Goal: Transaction & Acquisition: Subscribe to service/newsletter

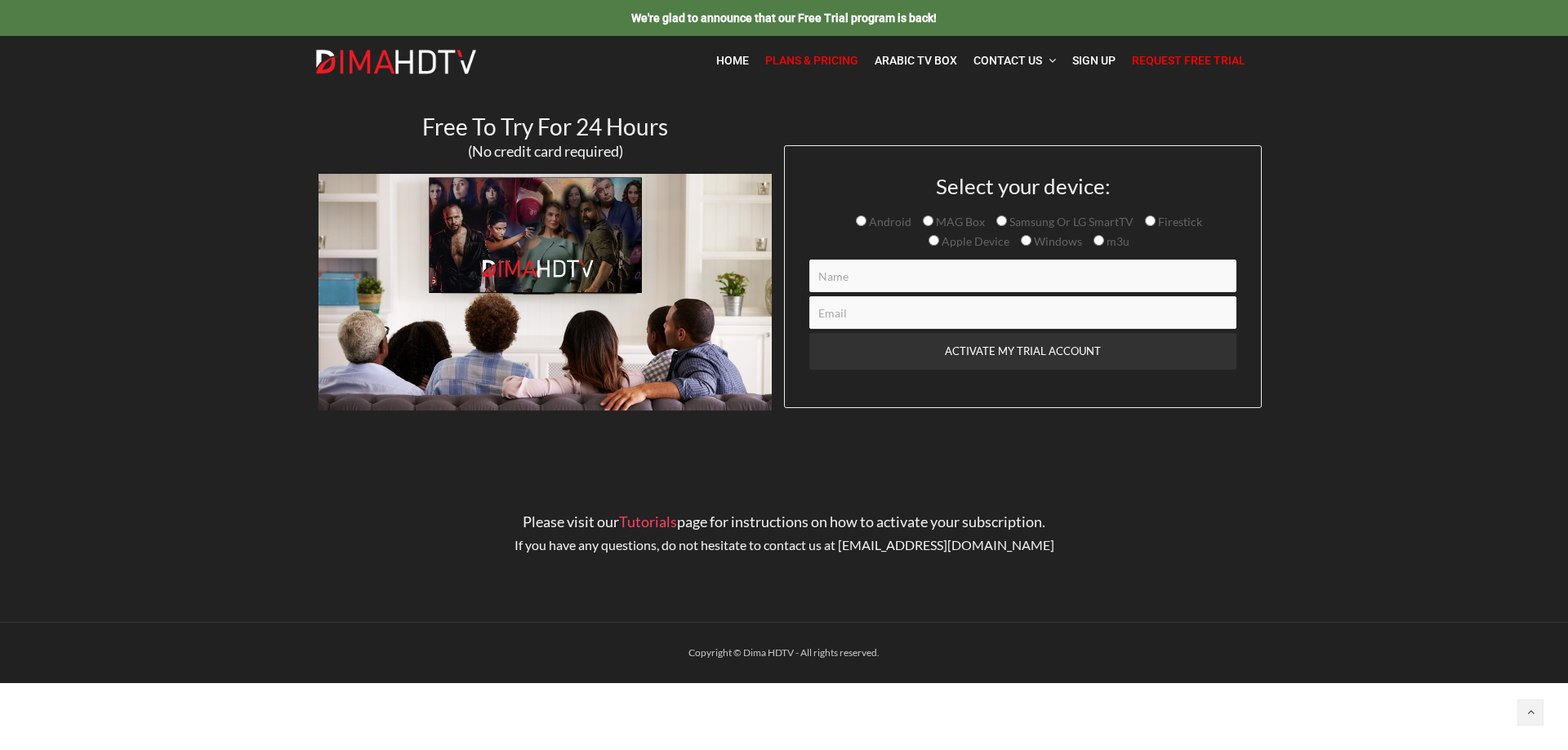
click at [795, 60] on span "Plans & Pricing" at bounding box center [812, 59] width 93 height 13
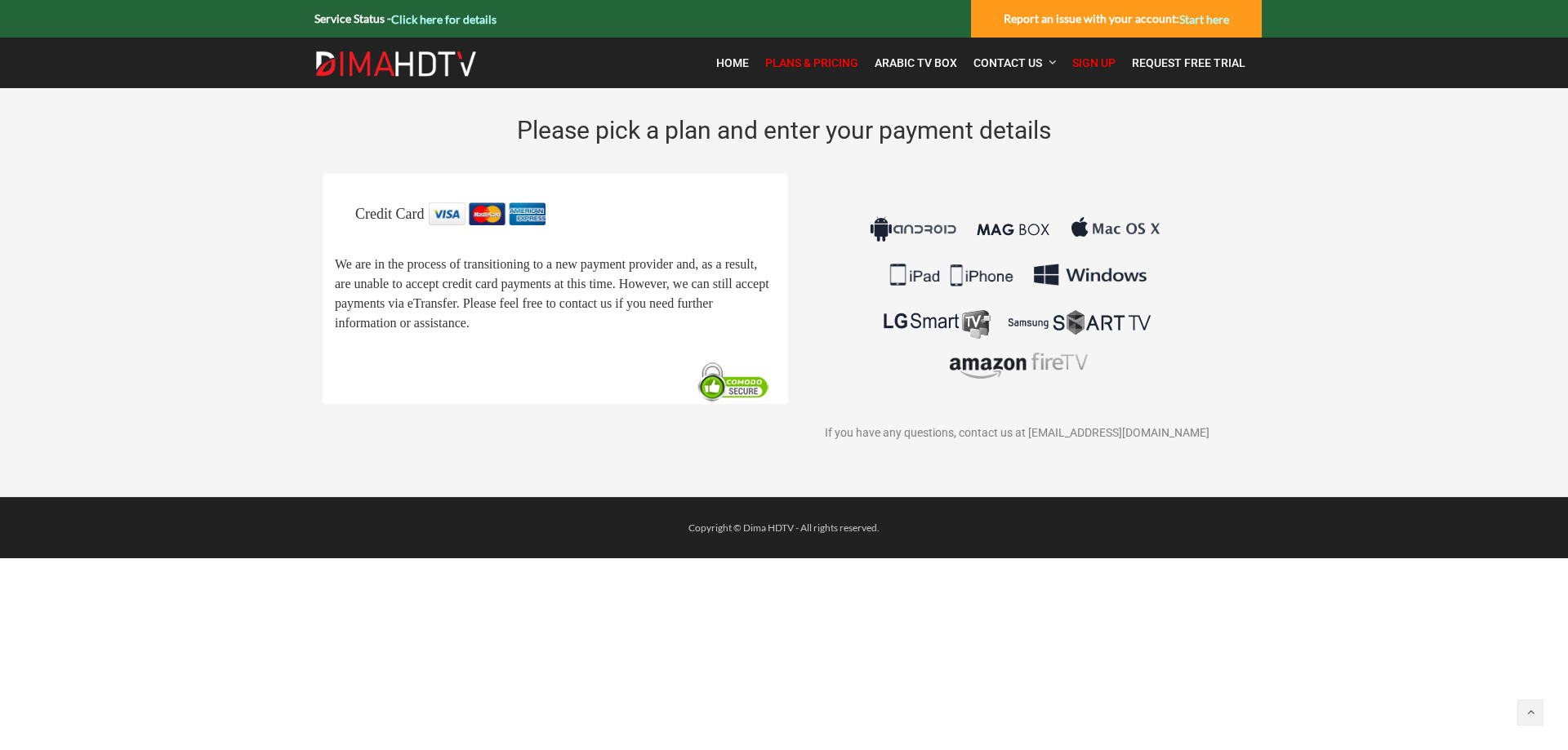
click at [526, 308] on span "We are in the process of transitioning to a new payment provider and, as a resu…" at bounding box center [551, 293] width 435 height 73
click at [753, 138] on span "Please pick a plan and enter your payment details" at bounding box center [784, 129] width 534 height 28
click at [810, 58] on span "Plans & Pricing" at bounding box center [812, 62] width 93 height 13
click at [739, 64] on span "Home" at bounding box center [733, 62] width 33 height 13
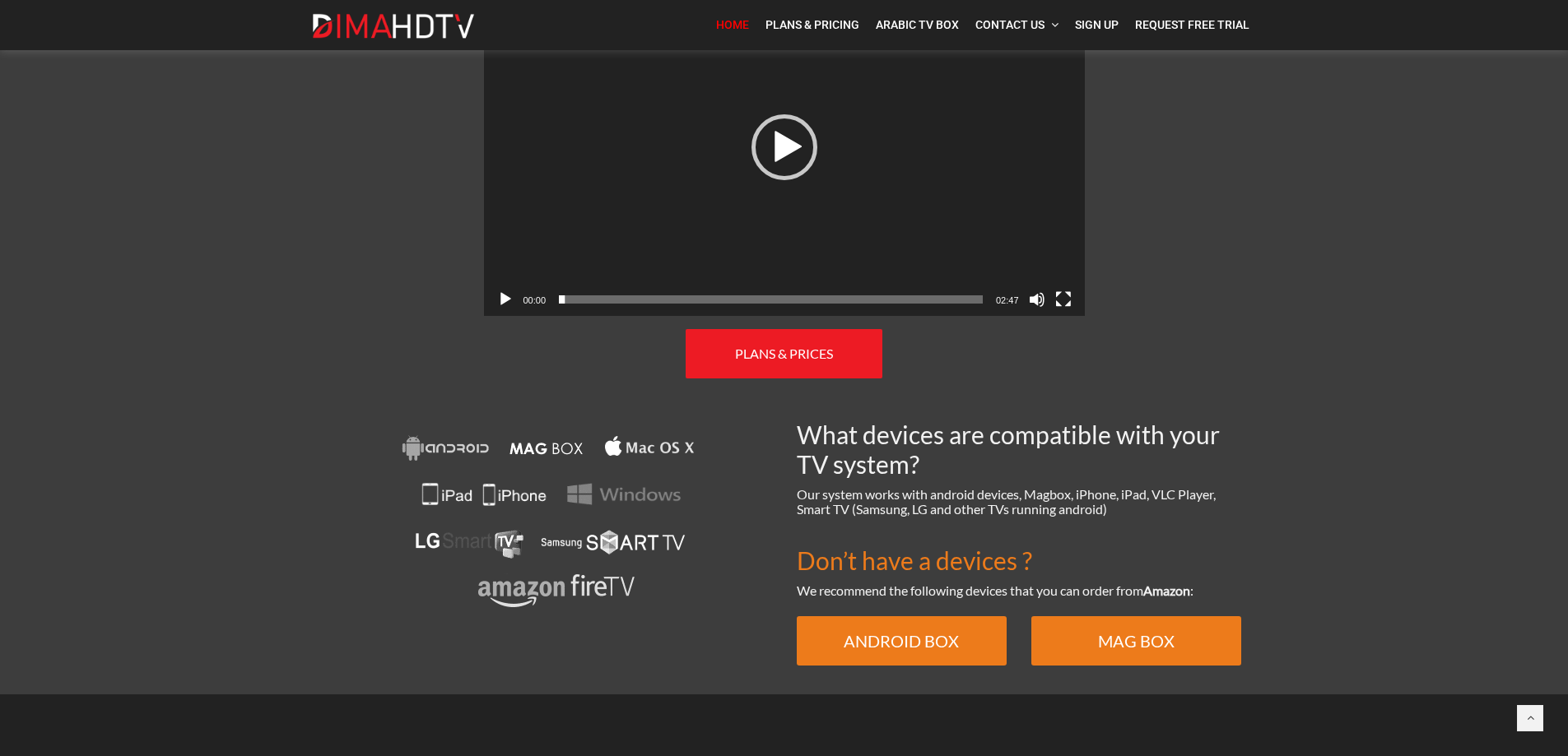
scroll to position [823, 0]
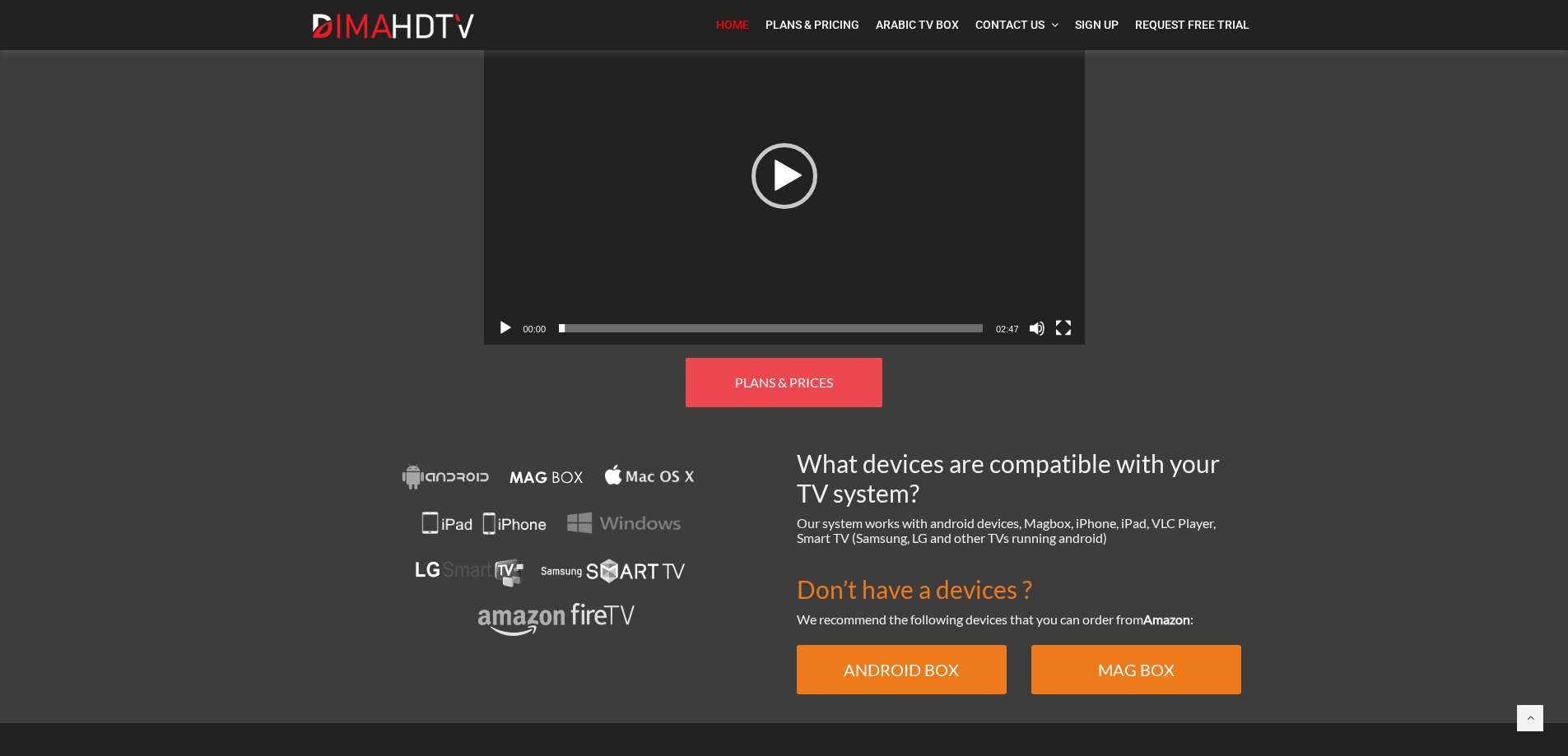
click at [723, 372] on link "PLANS & PRICES" at bounding box center [784, 382] width 197 height 49
